Goal: Go to known website: Access a specific website the user already knows

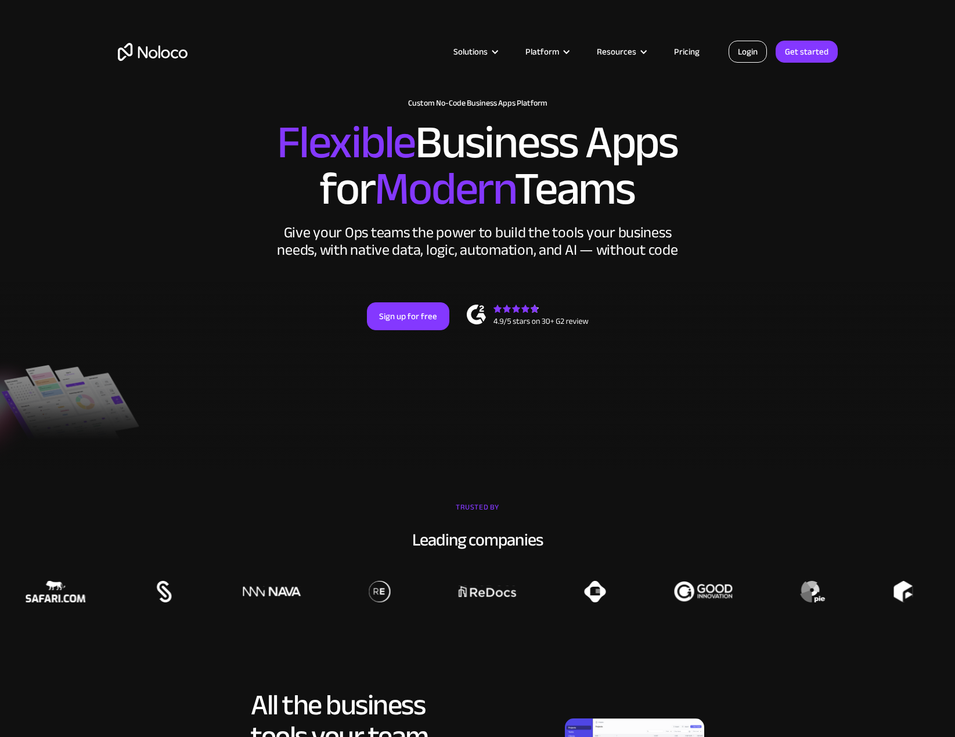
click at [737, 54] on link "Login" at bounding box center [748, 52] width 38 height 22
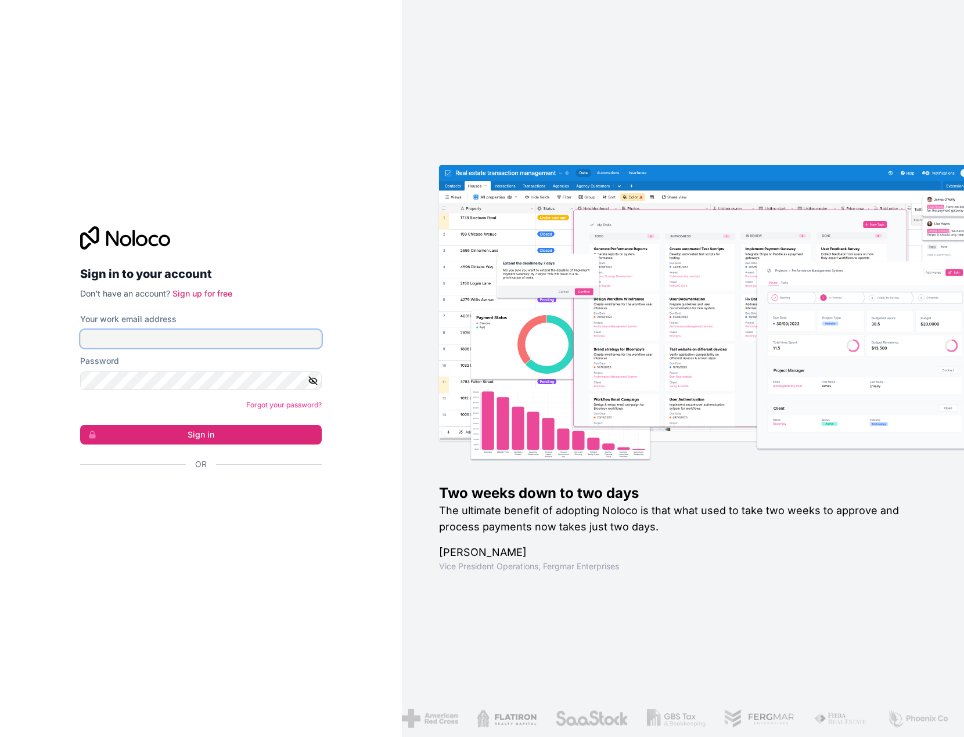
type input "f.allombert@cogis-formation.fr"
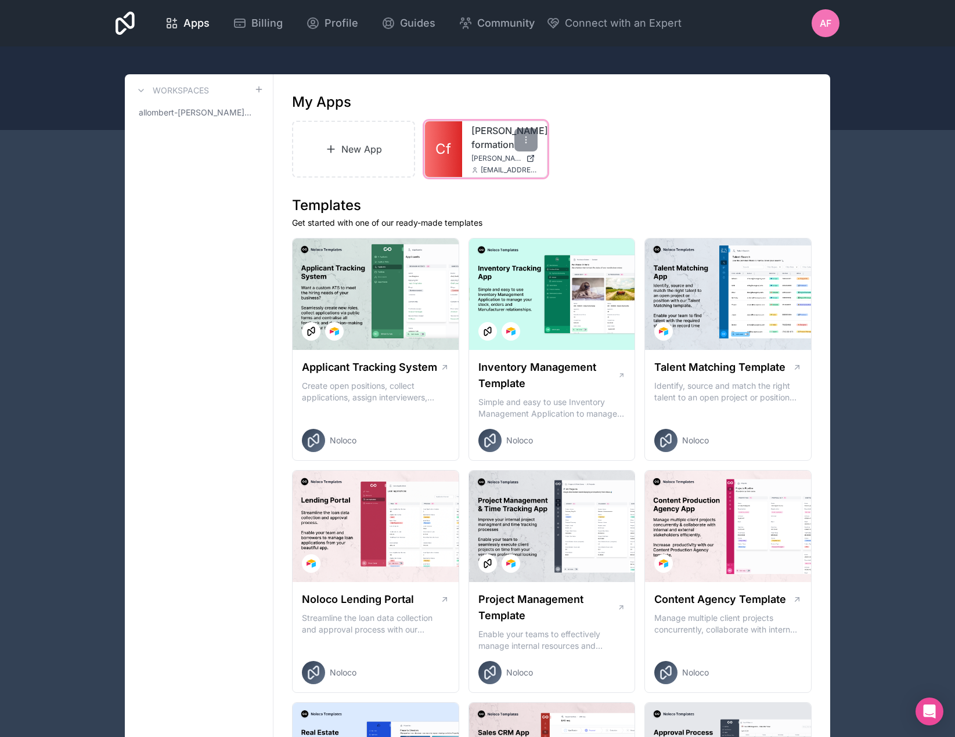
click at [498, 160] on span "cogis-formation.noloco.co" at bounding box center [496, 158] width 50 height 9
